Goal: Task Accomplishment & Management: Manage account settings

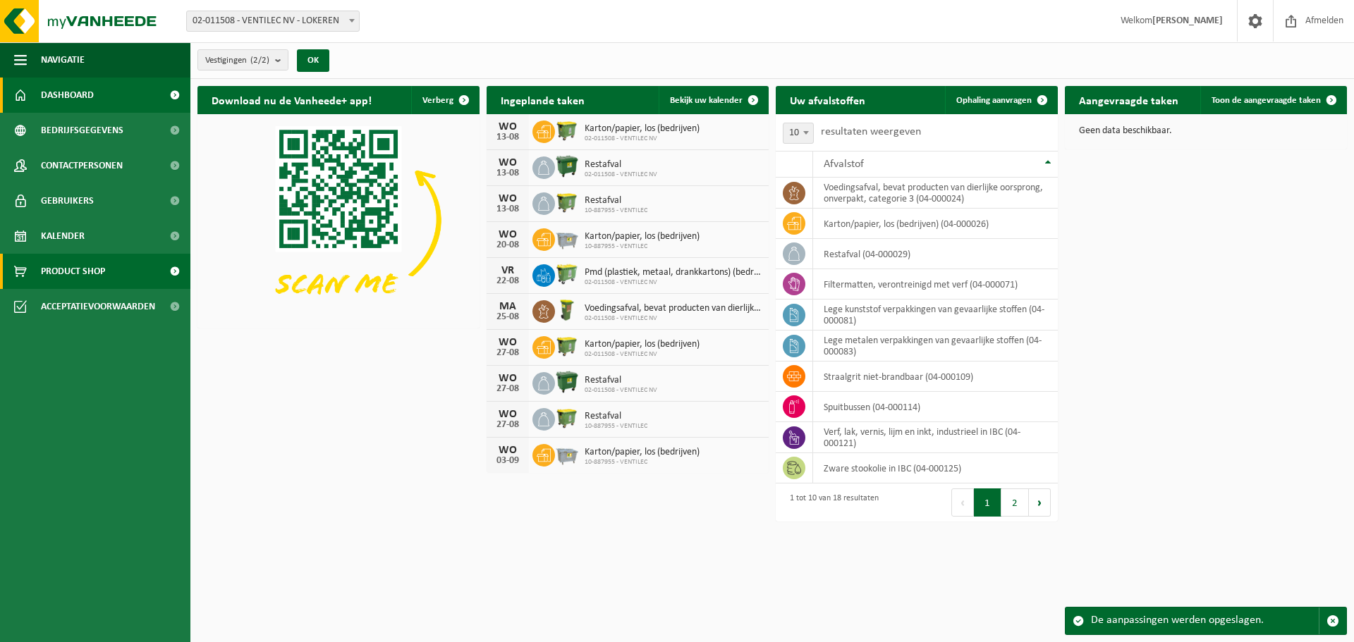
click at [75, 270] on span "Product Shop" at bounding box center [73, 271] width 64 height 35
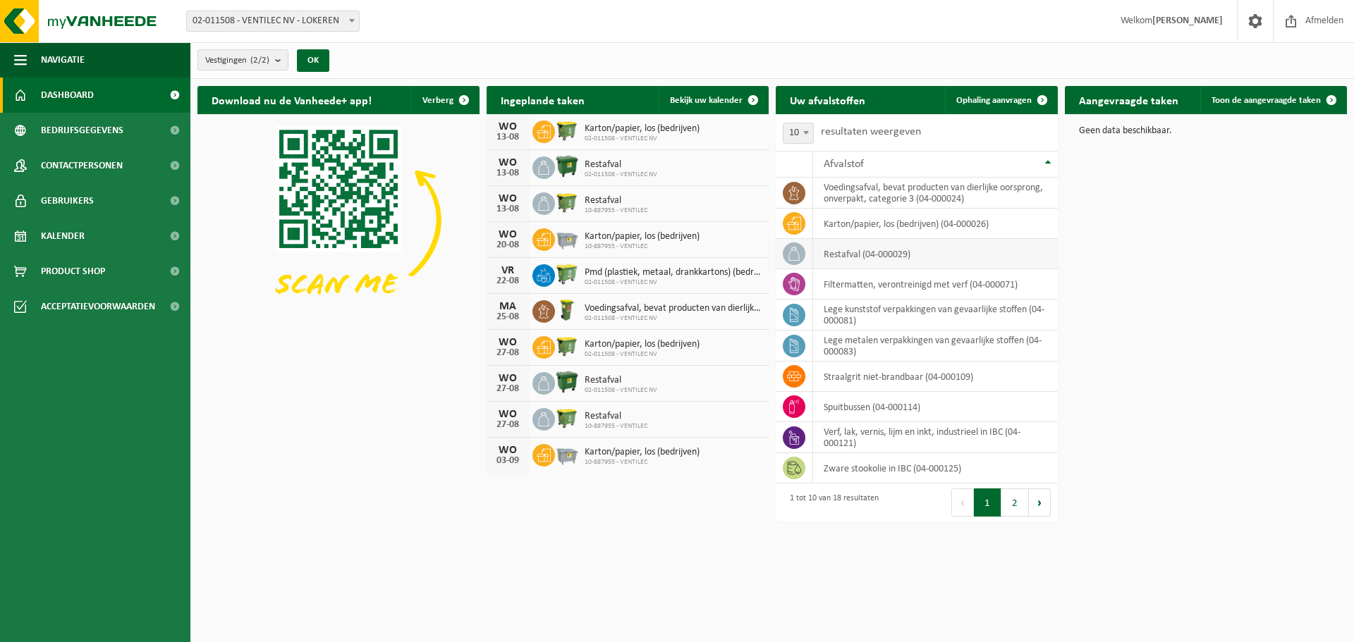
click at [857, 254] on td "restafval (04-000029)" at bounding box center [935, 254] width 245 height 30
click at [786, 250] on span at bounding box center [794, 254] width 23 height 23
click at [847, 252] on td "restafval (04-000029)" at bounding box center [935, 254] width 245 height 30
click at [1041, 98] on span at bounding box center [1042, 100] width 28 height 28
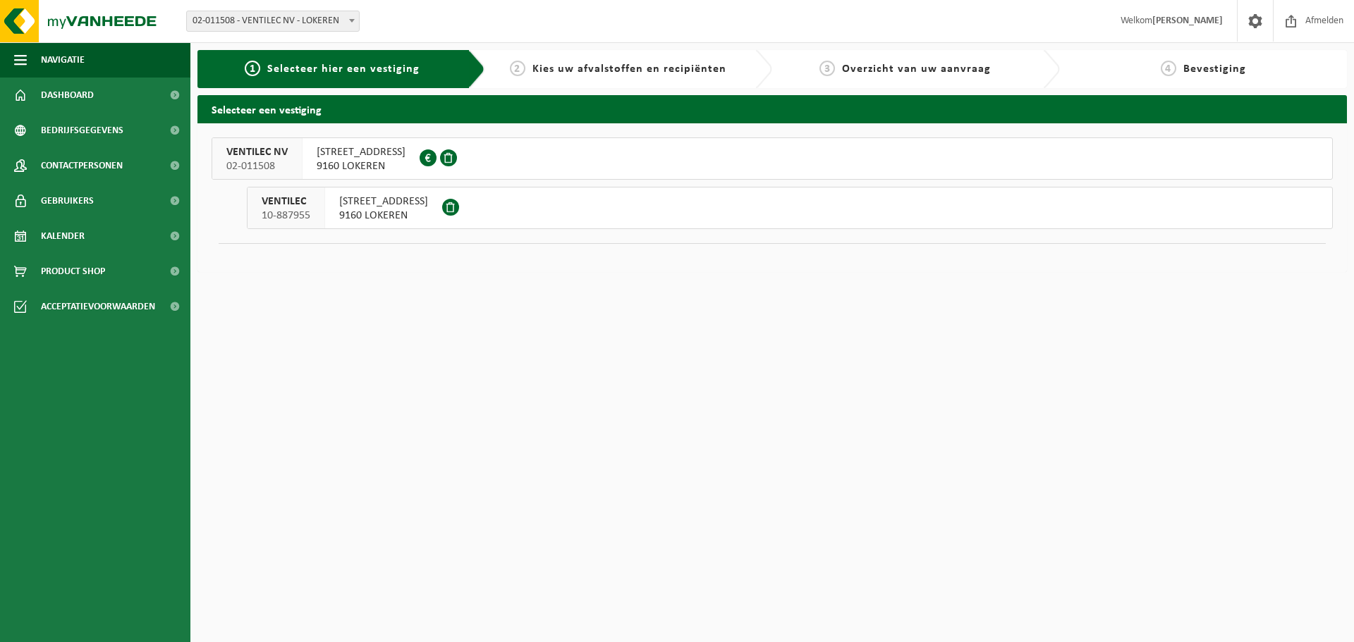
click at [376, 207] on span "MOORTELSTRAAT 22" at bounding box center [383, 202] width 89 height 14
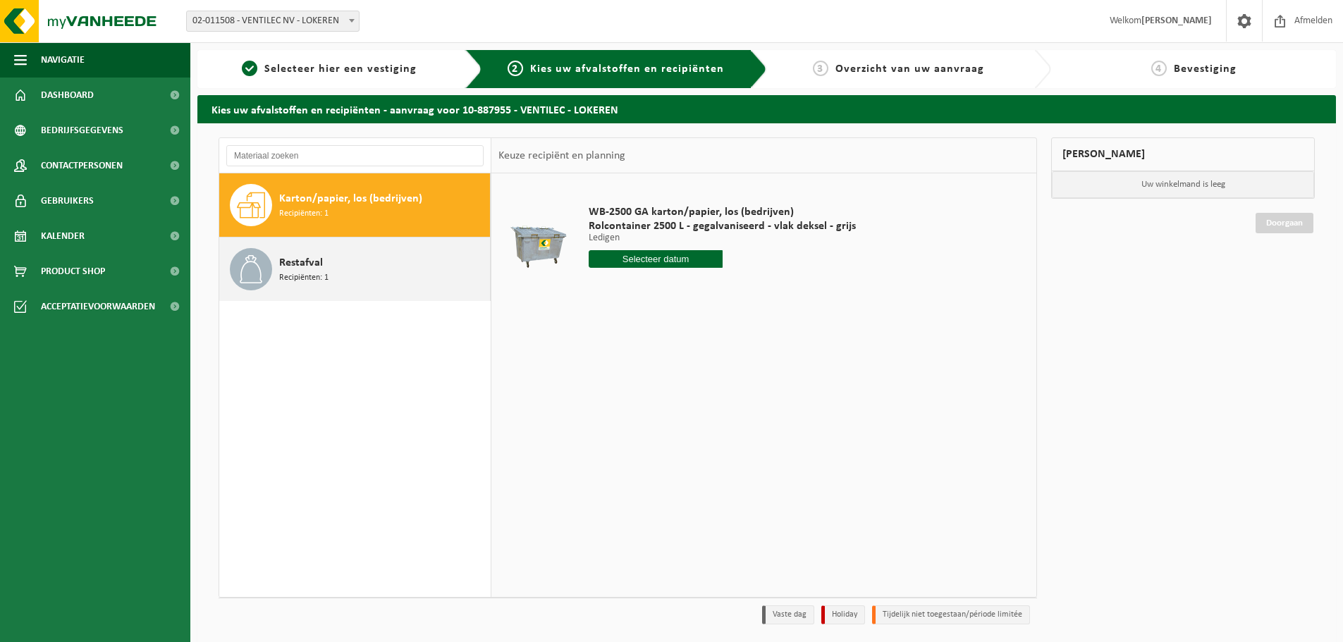
click at [300, 267] on span "Restafval" at bounding box center [301, 263] width 44 height 17
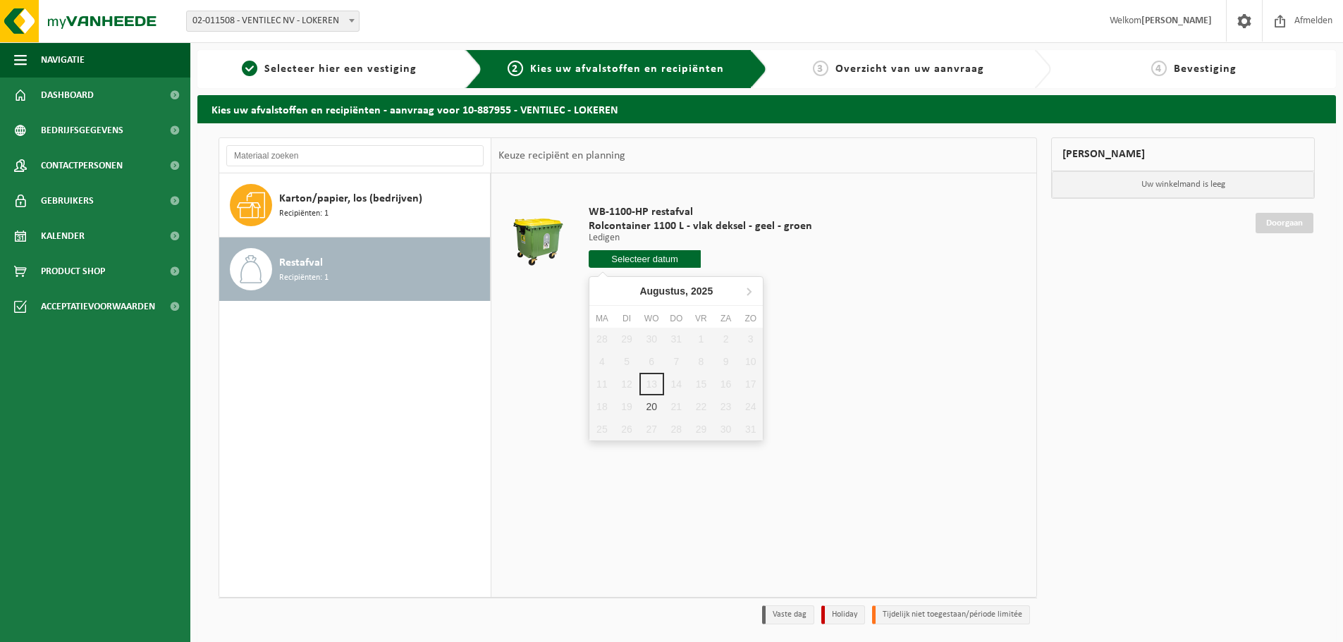
click at [632, 256] on input "text" at bounding box center [645, 259] width 112 height 18
click at [649, 403] on div "20" at bounding box center [651, 407] width 25 height 23
type input "Van 2025-08-20"
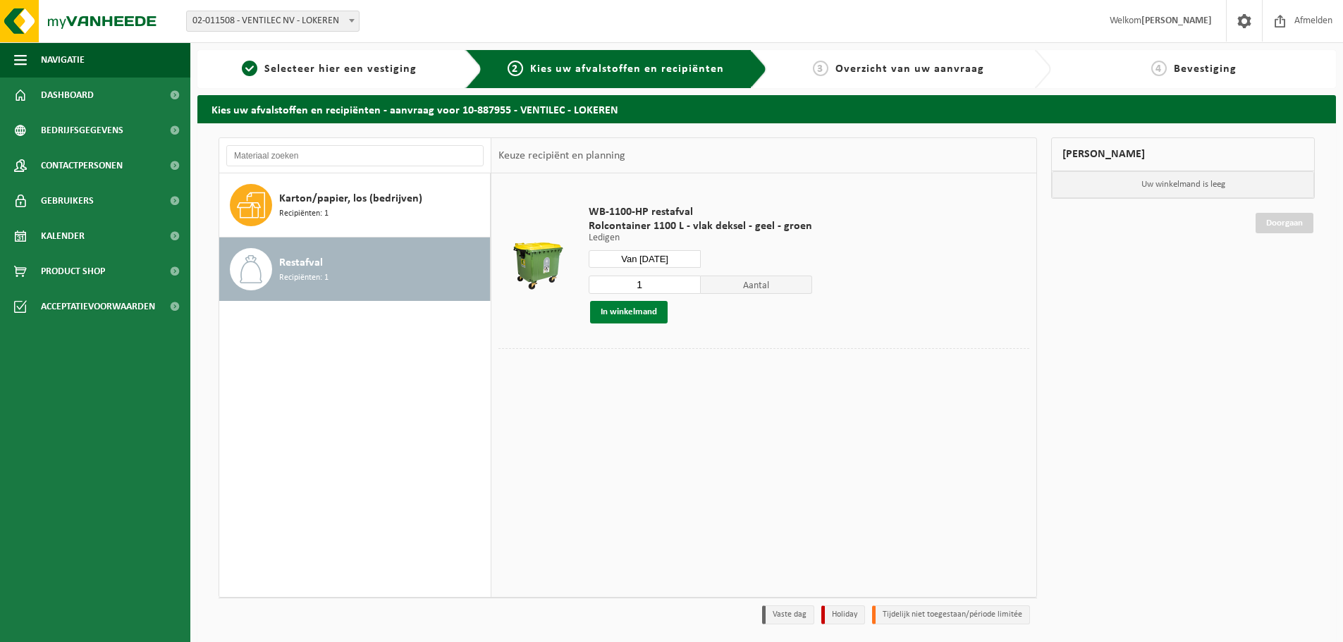
click at [626, 310] on button "In winkelmand" at bounding box center [629, 312] width 78 height 23
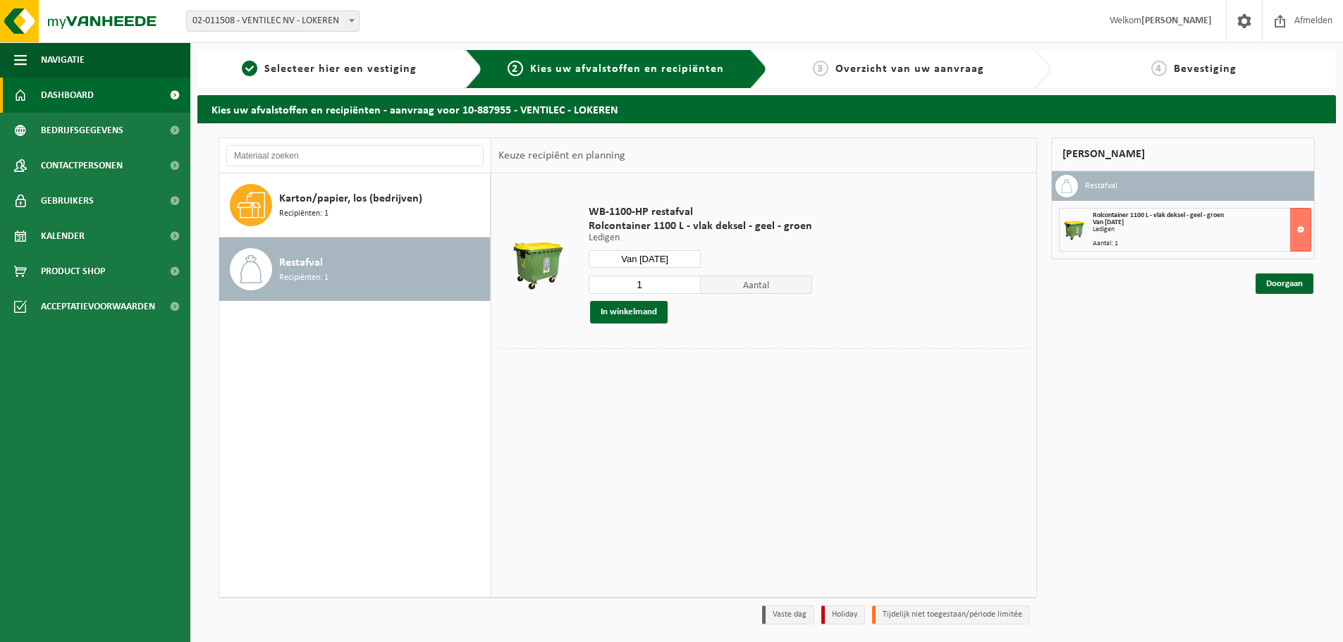
click at [52, 97] on span "Dashboard" at bounding box center [67, 95] width 53 height 35
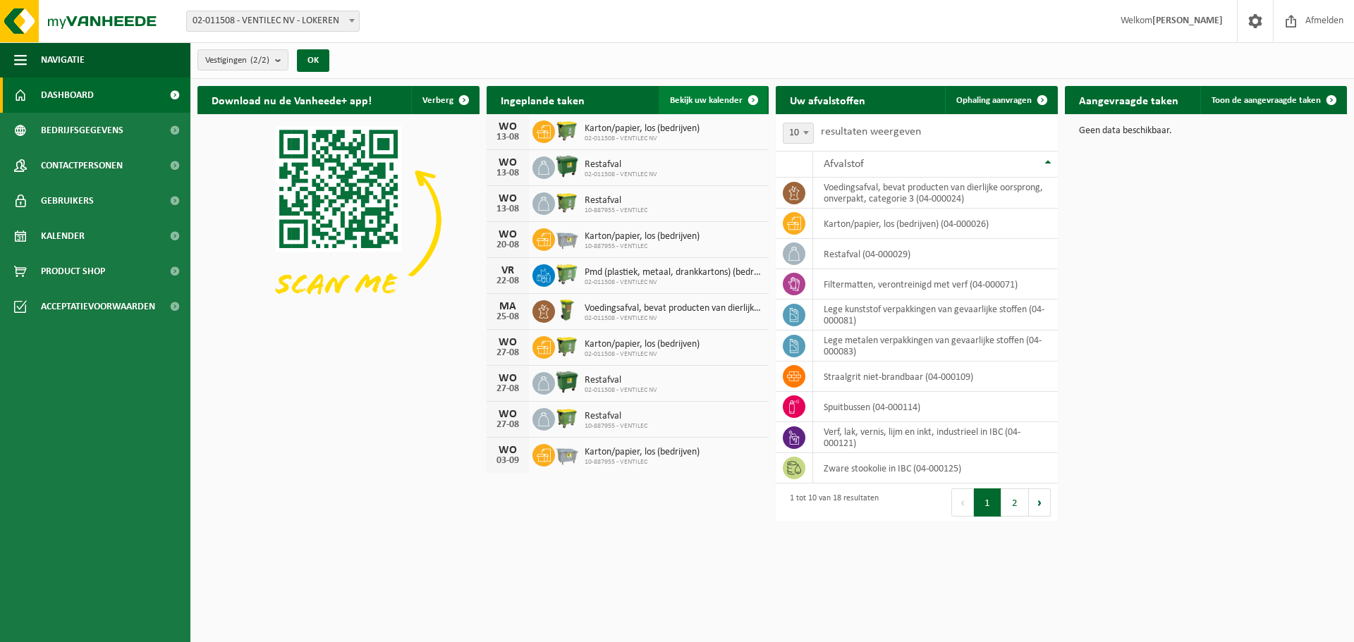
click at [748, 96] on span at bounding box center [753, 100] width 28 height 28
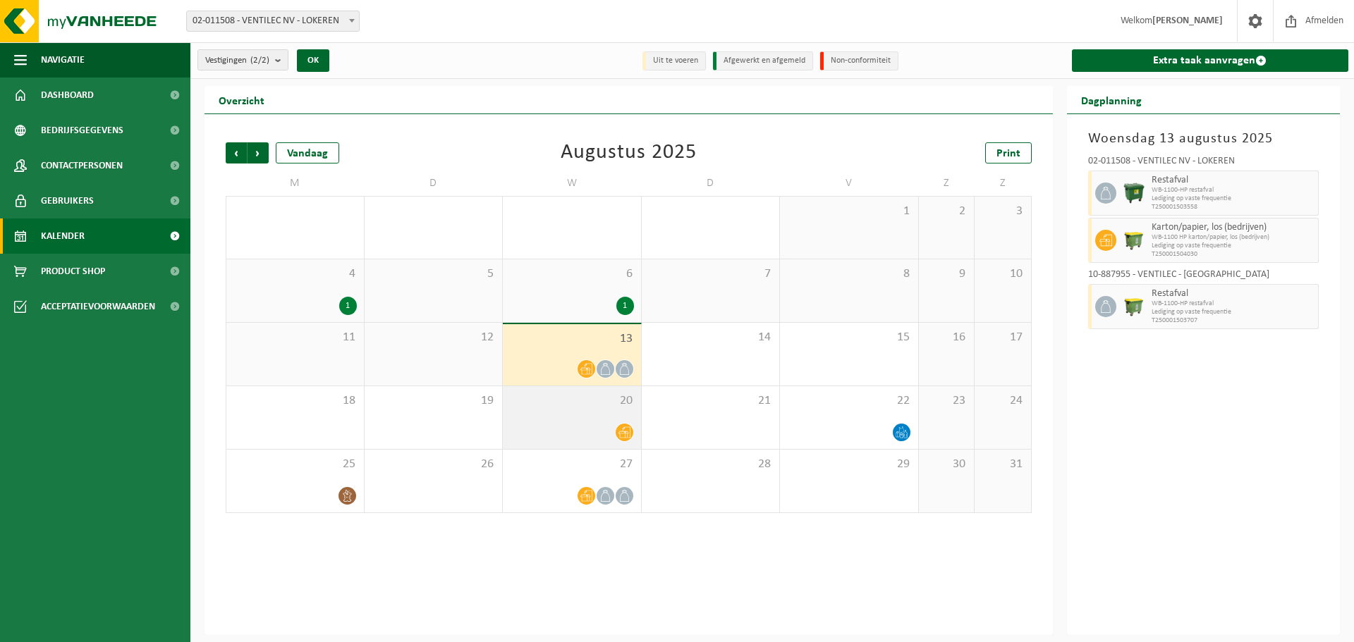
click at [572, 410] on div "20" at bounding box center [572, 417] width 138 height 63
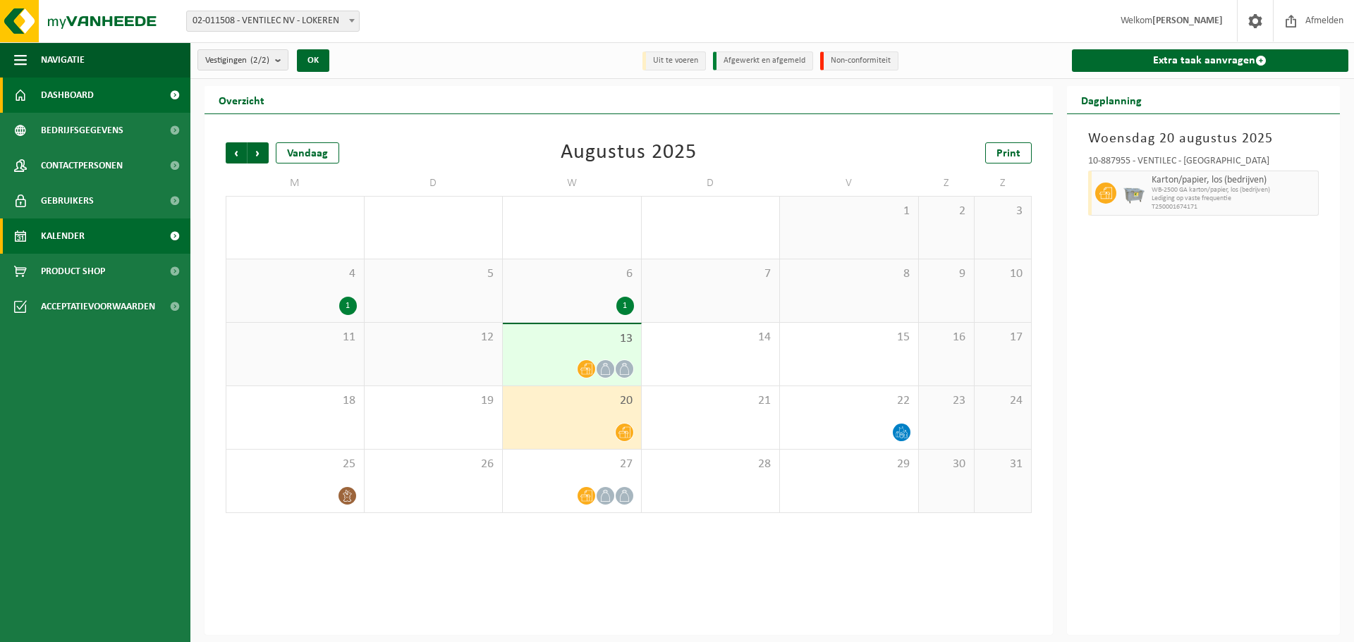
click at [70, 91] on span "Dashboard" at bounding box center [67, 95] width 53 height 35
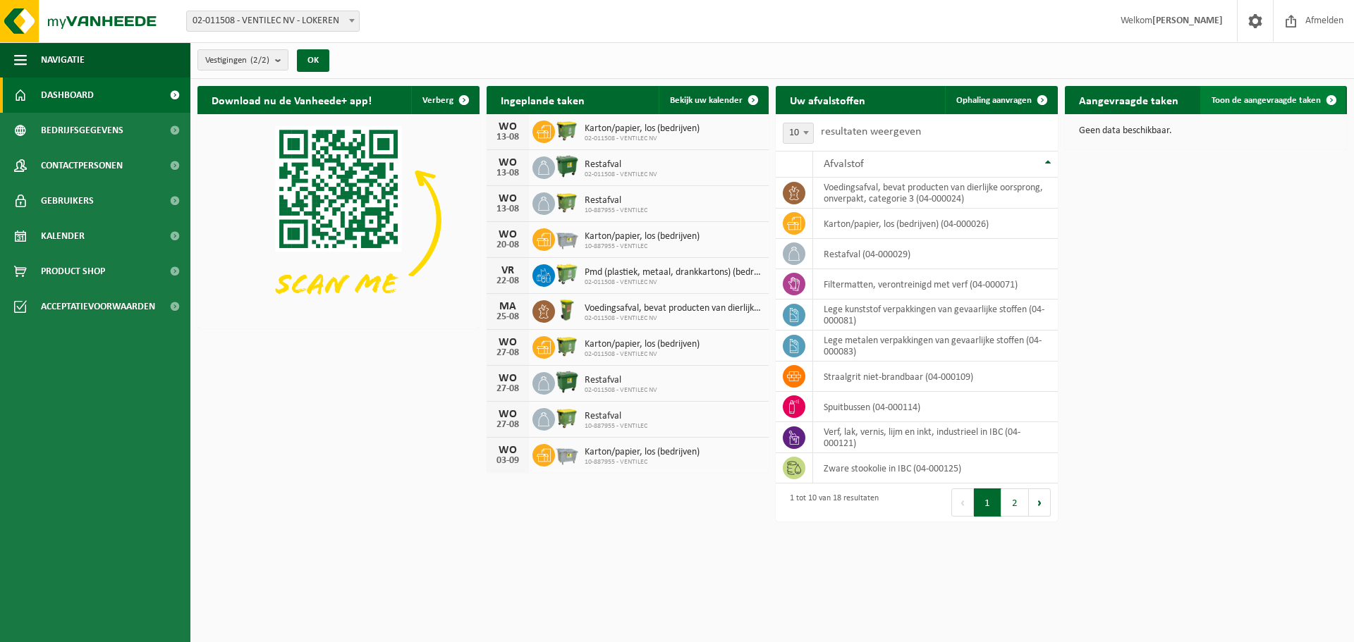
click at [1292, 102] on span "Toon de aangevraagde taken" at bounding box center [1265, 100] width 109 height 9
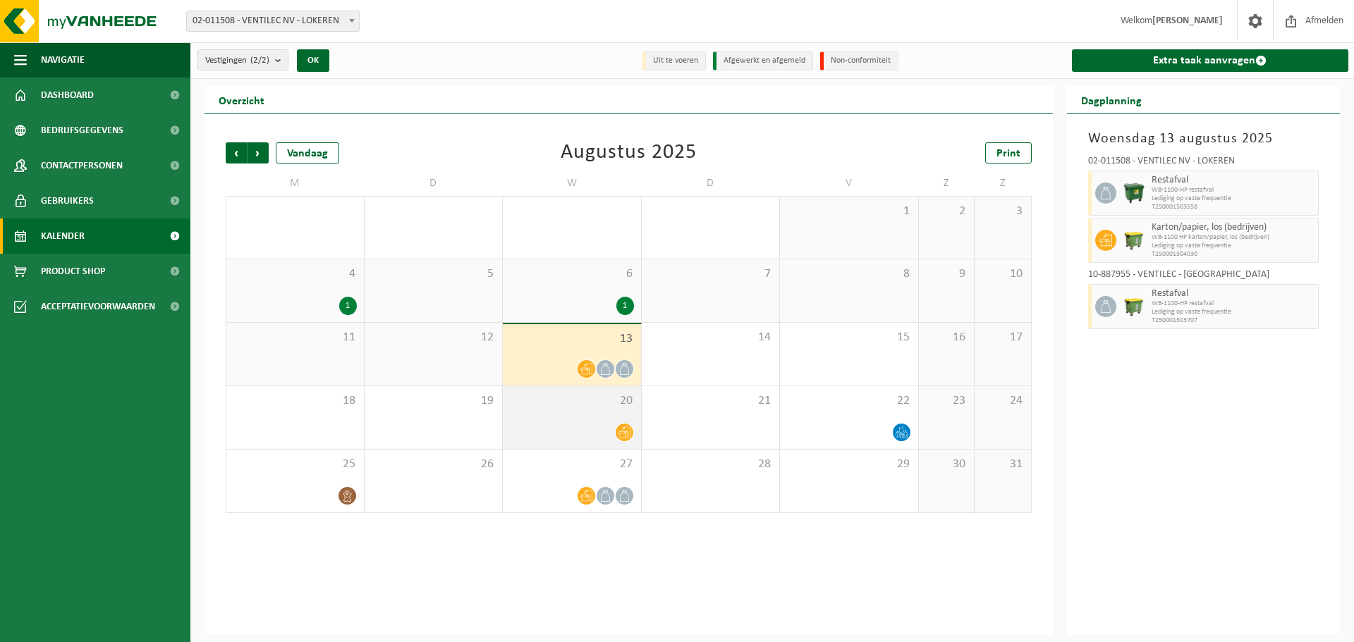
click at [582, 416] on div "20" at bounding box center [572, 417] width 138 height 63
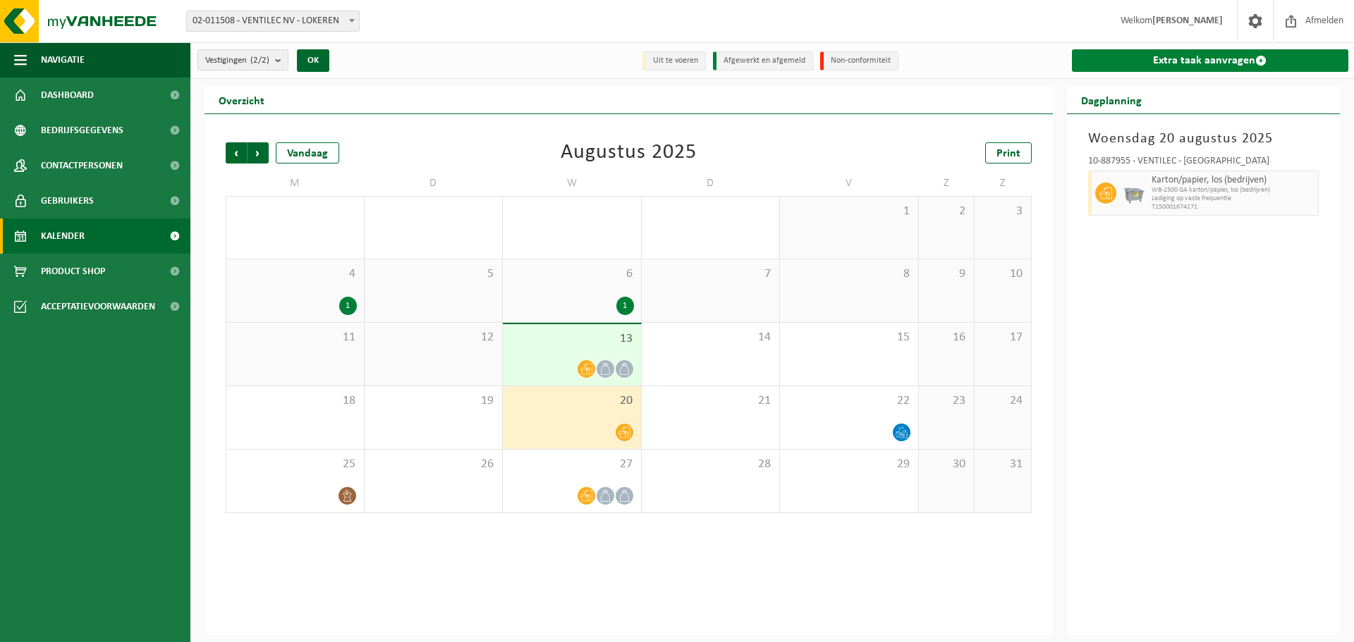
click at [1258, 57] on span at bounding box center [1260, 60] width 11 height 11
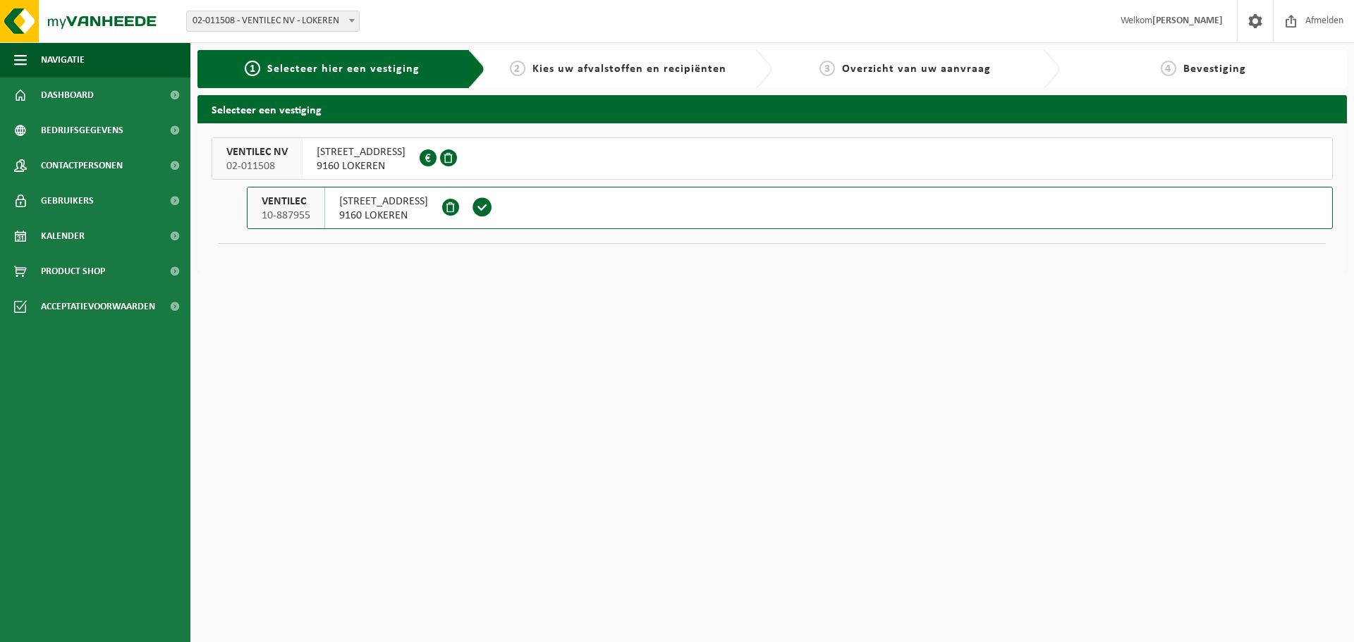
click at [378, 207] on span "MOORTELSTRAAT 22" at bounding box center [383, 202] width 89 height 14
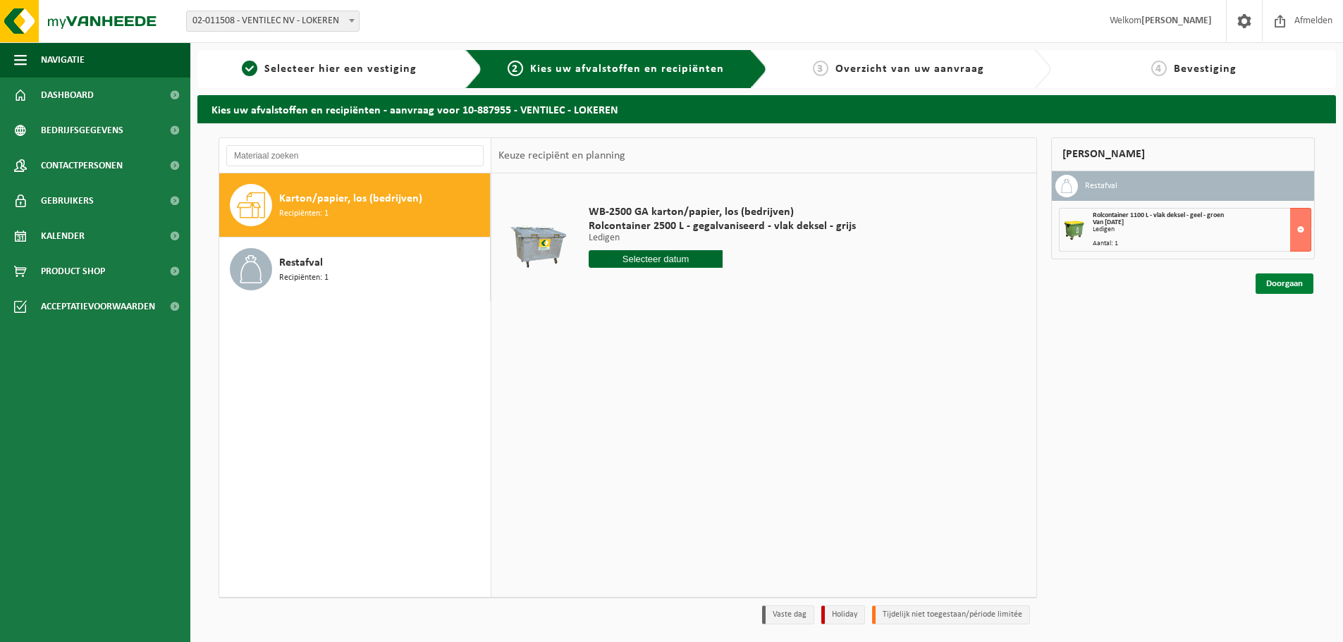
click at [1291, 279] on link "Doorgaan" at bounding box center [1285, 284] width 58 height 20
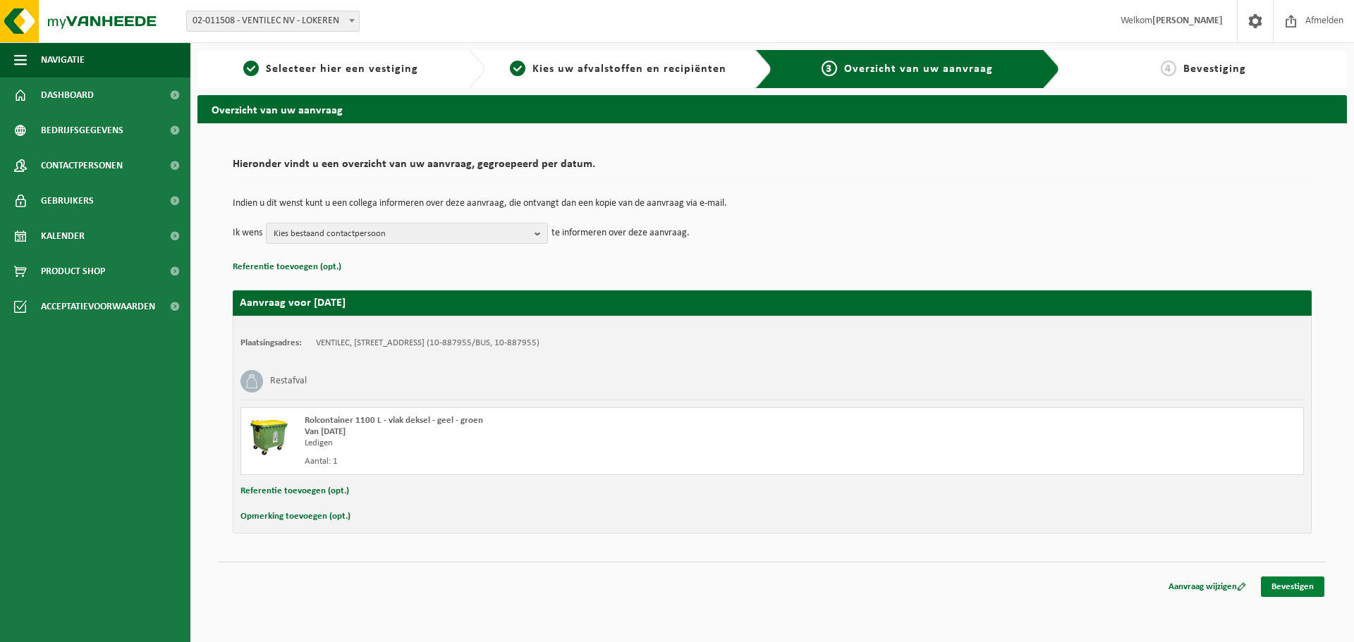
click at [1284, 587] on link "Bevestigen" at bounding box center [1292, 587] width 63 height 20
